Goal: Go to known website: Access a specific website the user already knows

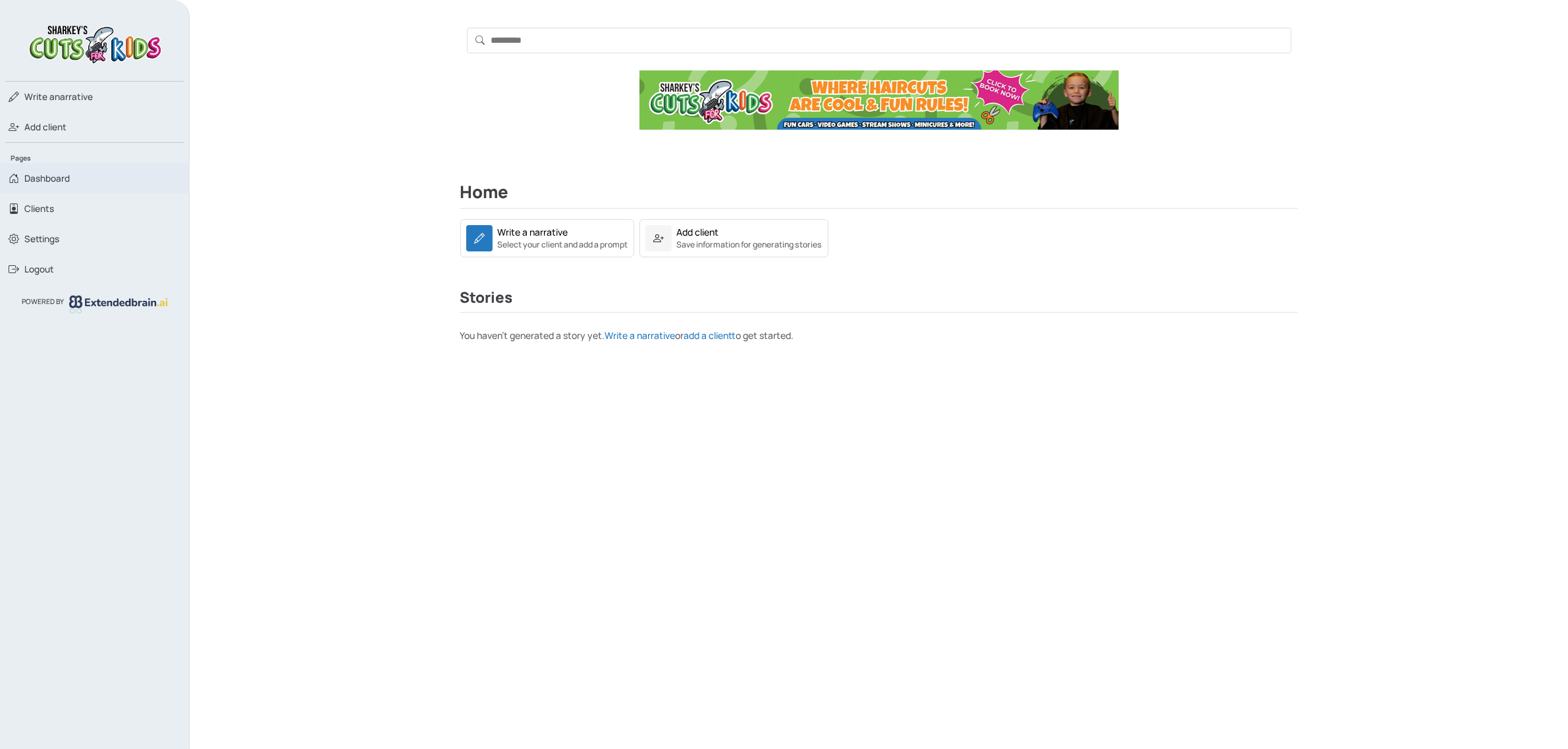
click at [43, 179] on span "Dashboard" at bounding box center [47, 178] width 46 height 13
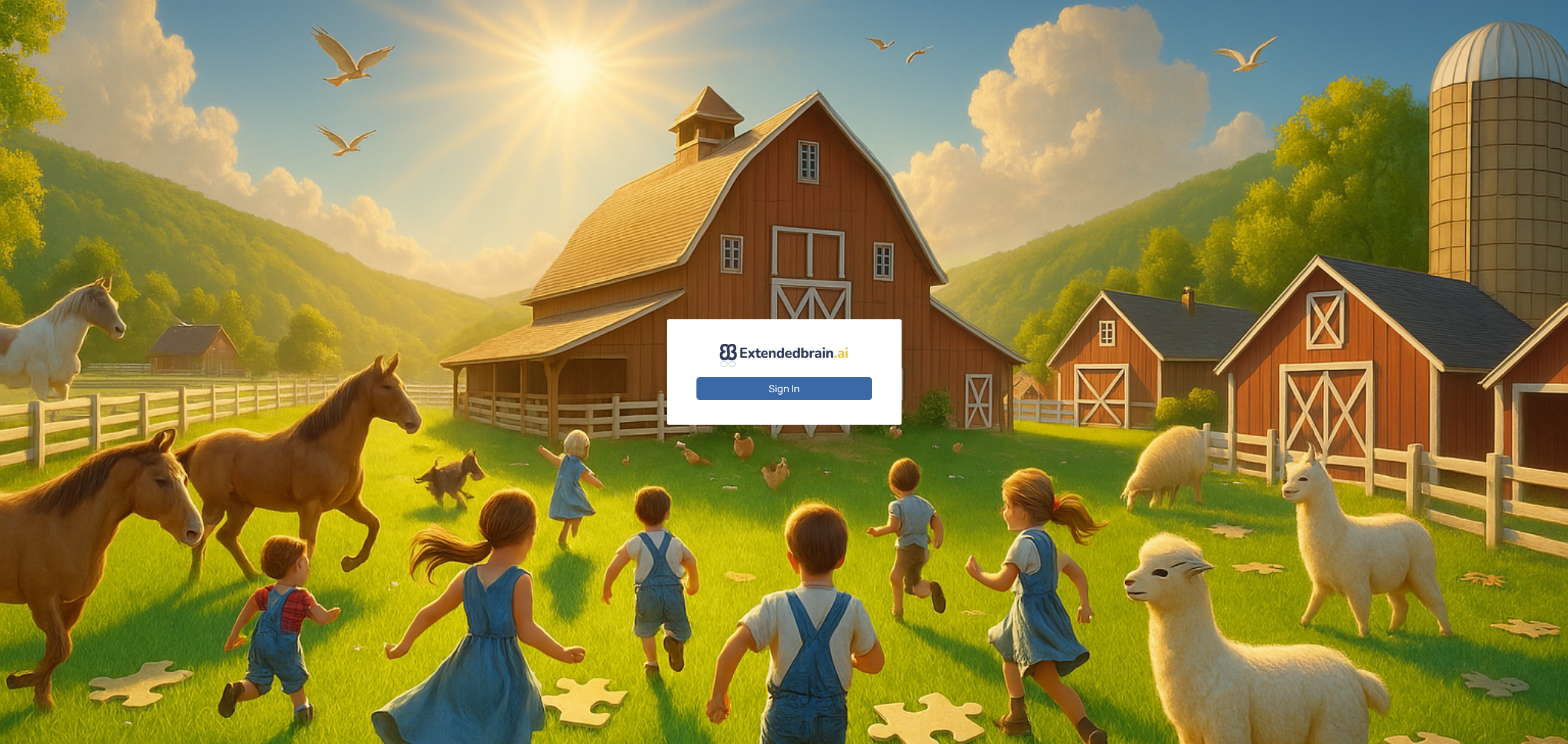
click at [789, 388] on button "Sign In" at bounding box center [784, 388] width 176 height 23
